Goal: Transaction & Acquisition: Purchase product/service

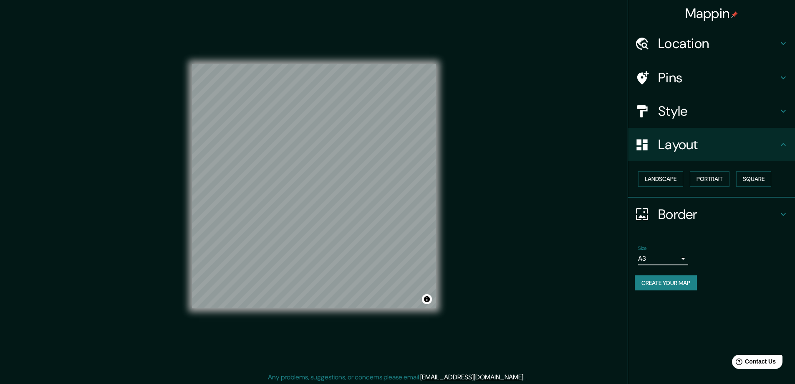
click at [668, 42] on h4 "Location" at bounding box center [718, 43] width 120 height 17
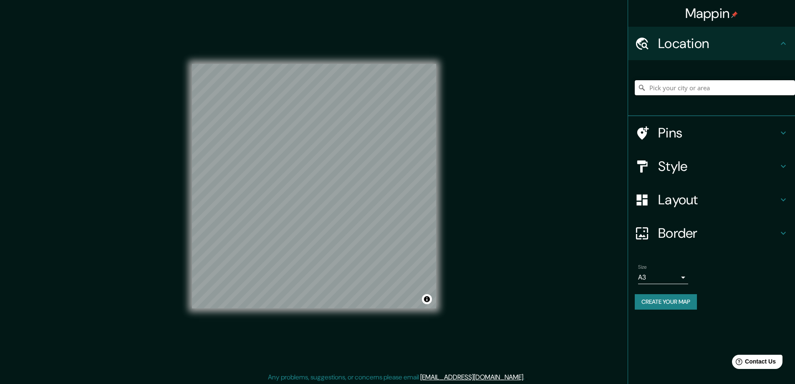
paste input "Markham, Ontario, L3P7X7, 28 James Scott Road"
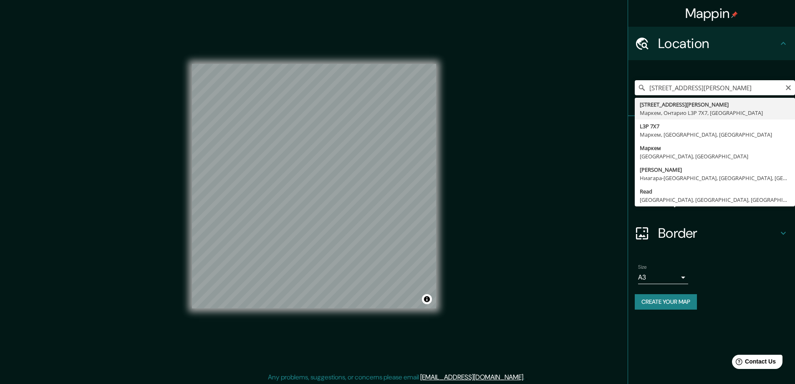
type input "28 James Scott Road, Маркем, Онтарио L3P 7X7, Канада"
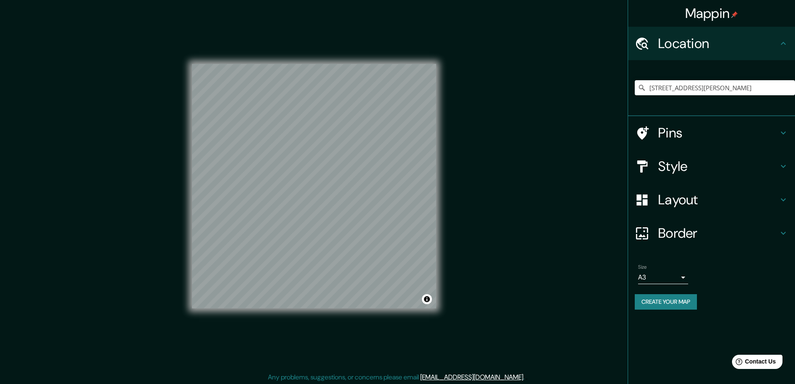
click at [652, 300] on button "Create your map" at bounding box center [666, 301] width 62 height 15
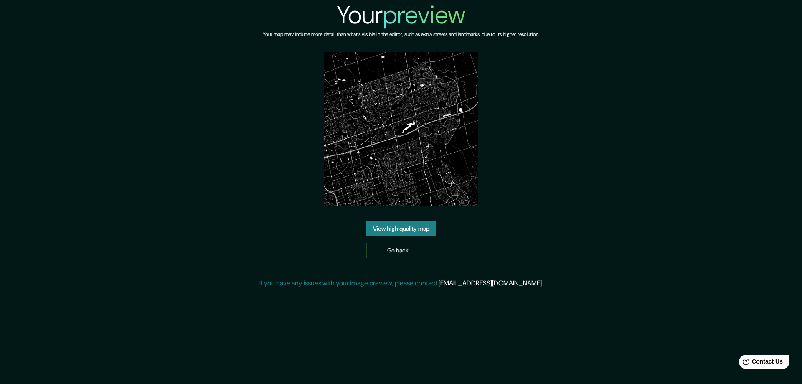
click at [386, 225] on link "View high quality map" at bounding box center [401, 228] width 70 height 15
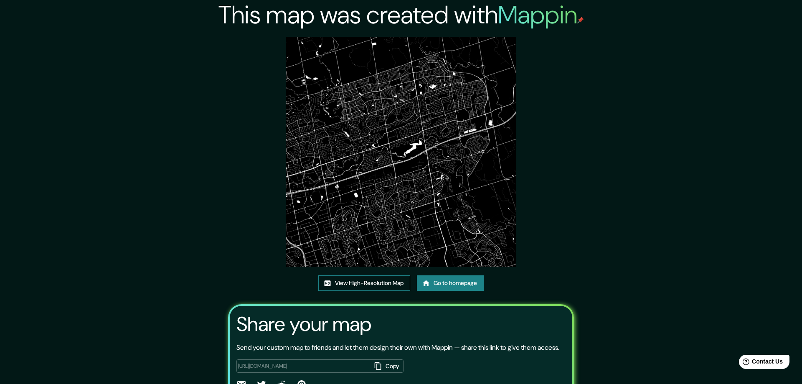
click at [336, 284] on link "View High-Resolution Map" at bounding box center [364, 282] width 92 height 15
click at [445, 279] on link "Go to homepage" at bounding box center [447, 282] width 67 height 15
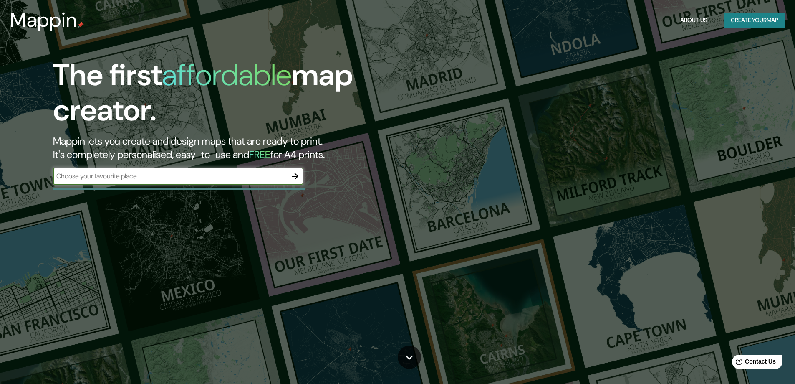
click at [294, 174] on icon "button" at bounding box center [295, 176] width 10 height 10
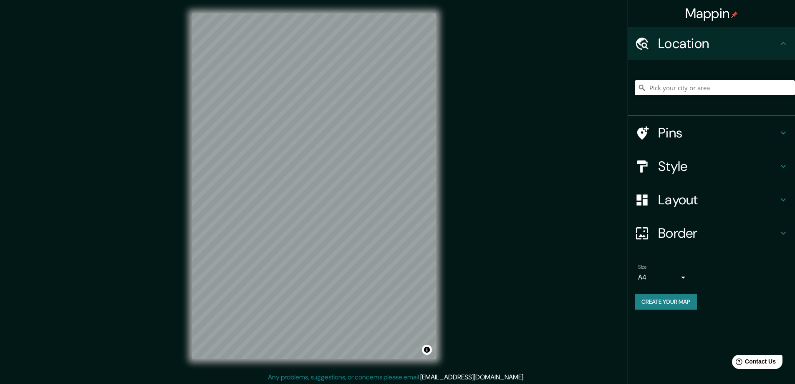
click at [677, 164] on h4 "Style" at bounding box center [718, 166] width 120 height 17
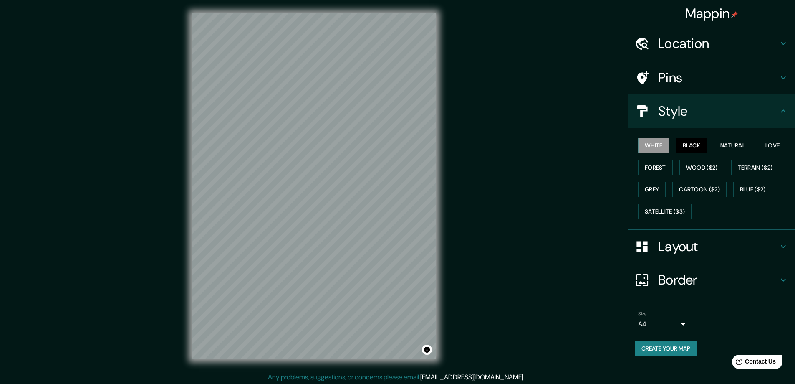
click at [690, 140] on button "Black" at bounding box center [691, 145] width 31 height 15
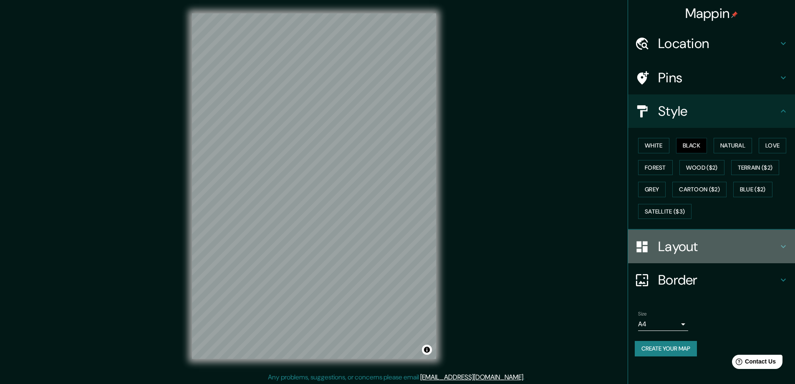
click at [678, 244] on h4 "Layout" at bounding box center [718, 246] width 120 height 17
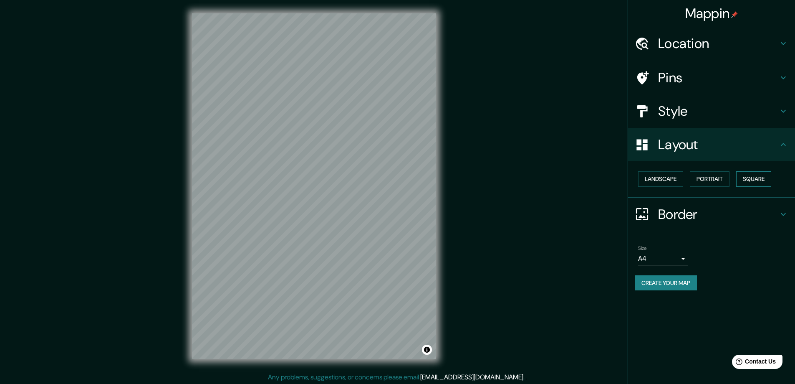
click at [754, 175] on button "Square" at bounding box center [753, 178] width 35 height 15
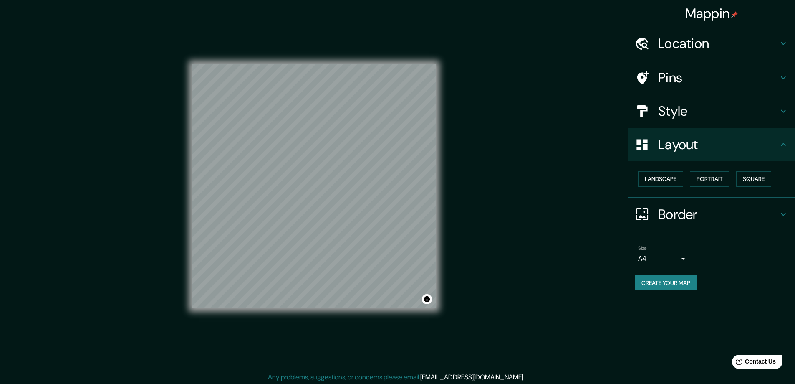
click at [683, 256] on body "Mappin Location Pins Style Layout Landscape Portrait Square Border Choose a bor…" at bounding box center [397, 192] width 795 height 384
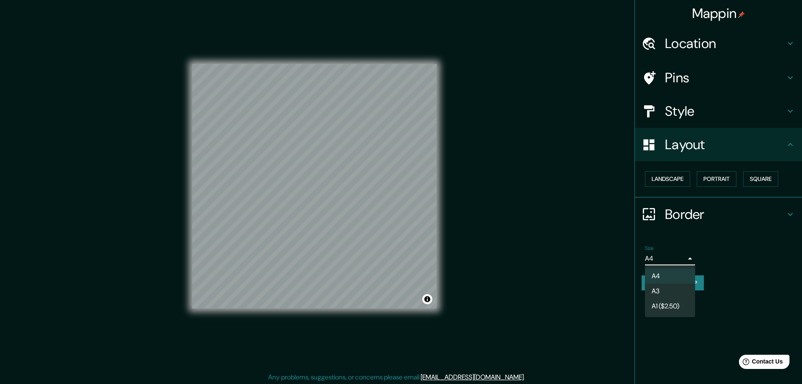
click at [658, 293] on li "A3" at bounding box center [670, 290] width 50 height 15
type input "a4"
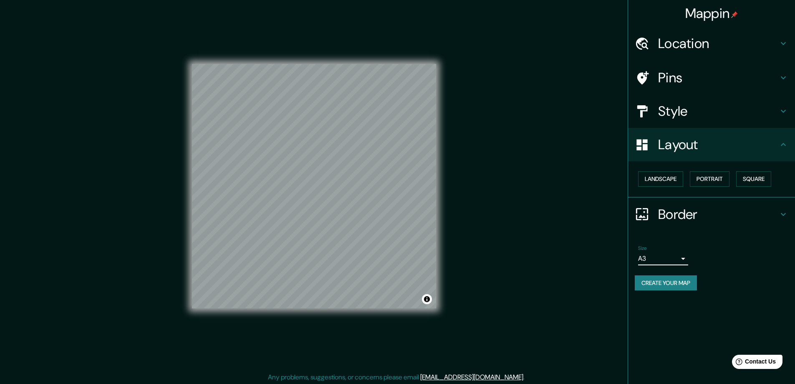
click at [659, 42] on h4 "Location" at bounding box center [718, 43] width 120 height 17
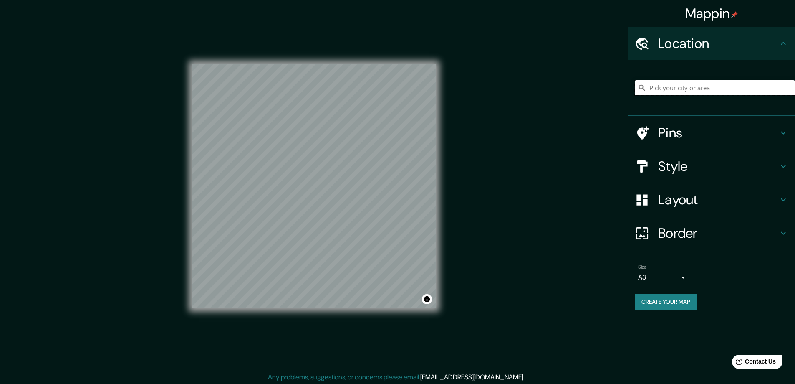
paste input "412 172nd Street NE, Arlington, WA 98223"
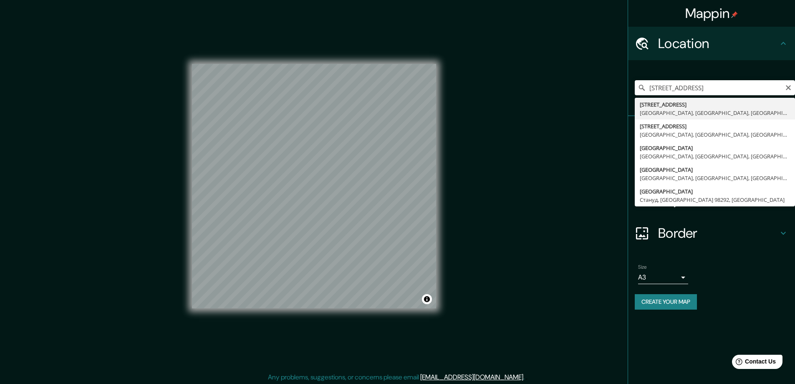
type input "412 172nd Street Northeast, Арлингтон, Вашингтон 98223, США"
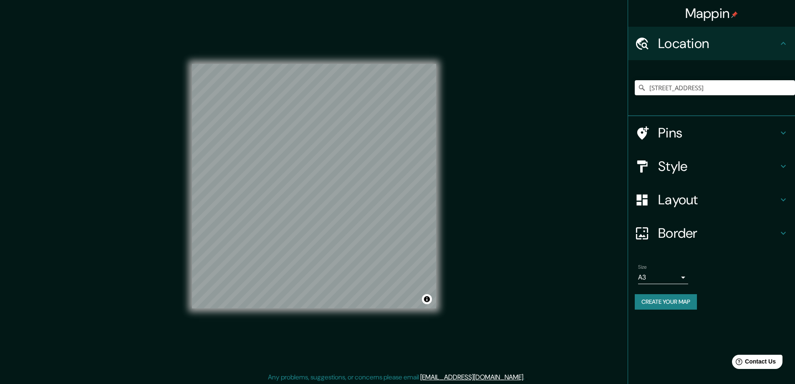
click at [651, 302] on button "Create your map" at bounding box center [666, 301] width 62 height 15
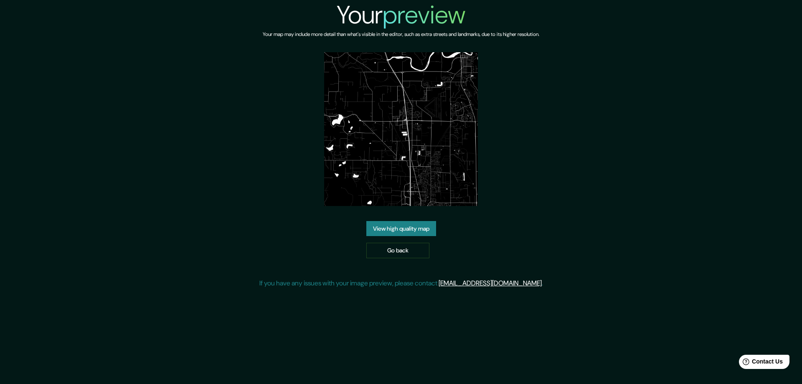
click at [392, 226] on link "View high quality map" at bounding box center [401, 228] width 70 height 15
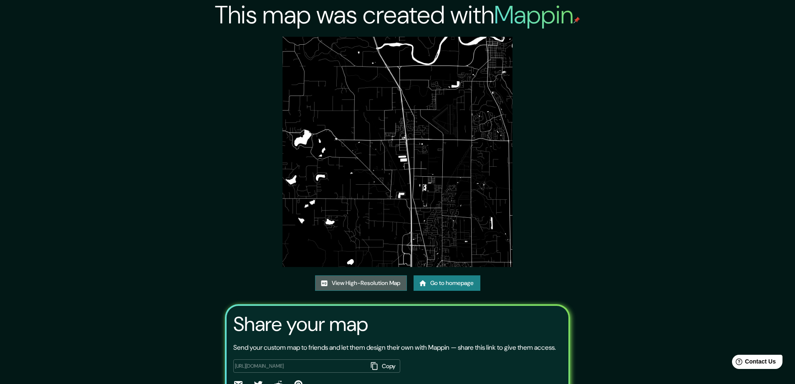
click at [351, 281] on link "View High-Resolution Map" at bounding box center [361, 282] width 92 height 15
click at [458, 279] on link "Go to homepage" at bounding box center [447, 282] width 67 height 15
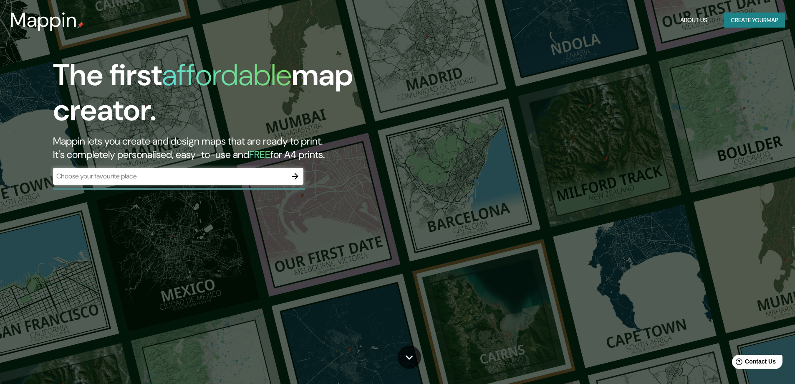
click at [461, 284] on div "The first affordable map creator. Mappin lets you create and design maps that a…" at bounding box center [397, 192] width 795 height 384
click at [294, 175] on icon "button" at bounding box center [295, 176] width 10 height 10
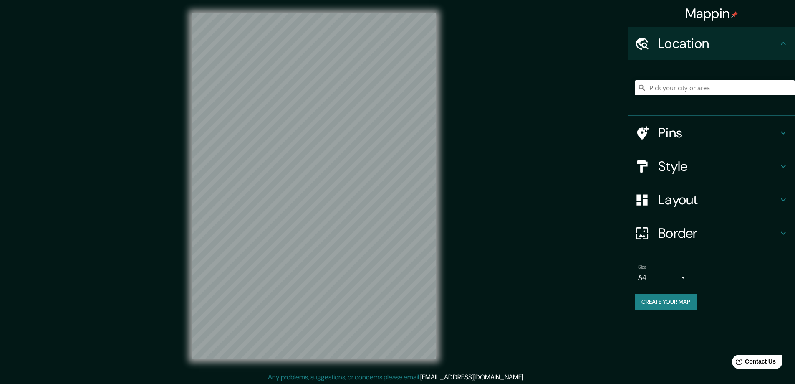
click at [666, 169] on h4 "Style" at bounding box center [718, 166] width 120 height 17
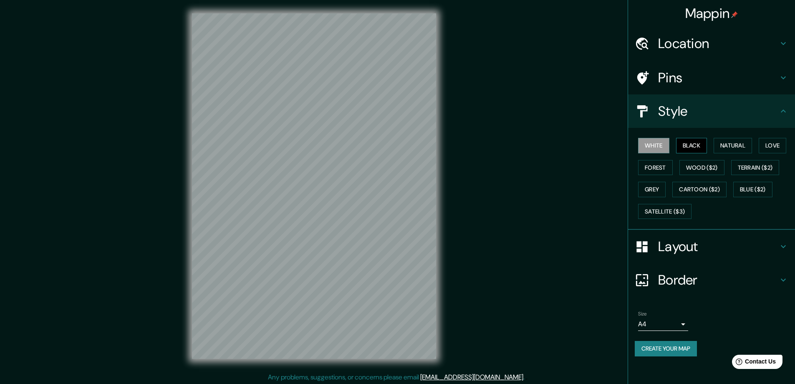
click at [697, 143] on button "Black" at bounding box center [691, 145] width 31 height 15
click at [678, 247] on h4 "Layout" at bounding box center [718, 246] width 120 height 17
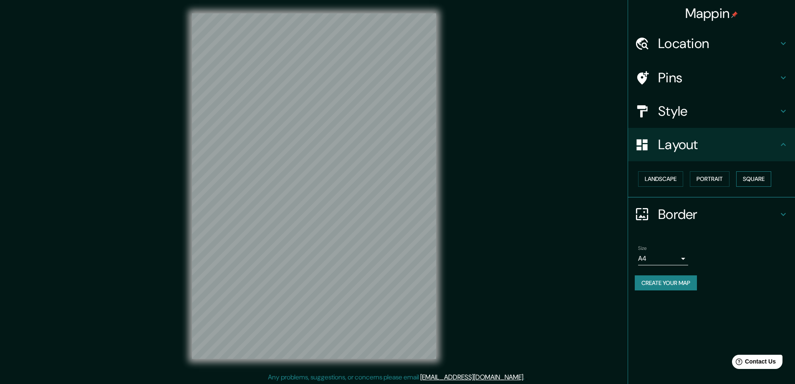
click at [754, 177] on button "Square" at bounding box center [753, 178] width 35 height 15
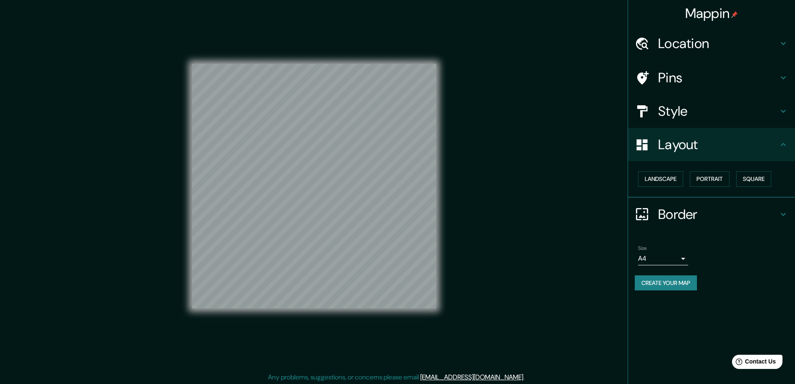
click at [680, 261] on body "Mappin Location Pins Style Layout Landscape Portrait Square Border Choose a bor…" at bounding box center [397, 192] width 795 height 384
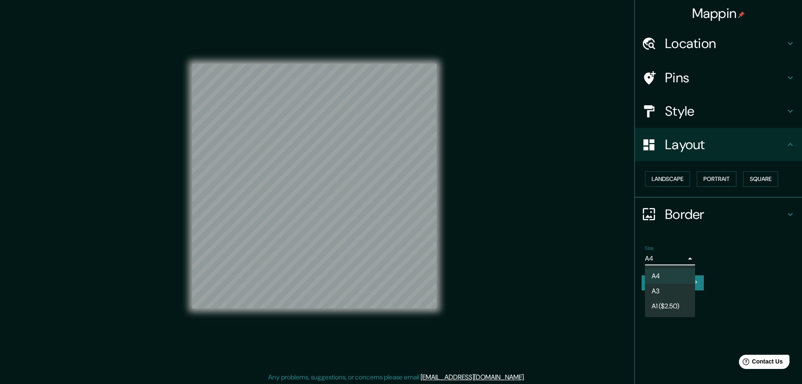
click at [671, 287] on li "A3" at bounding box center [670, 290] width 50 height 15
type input "a4"
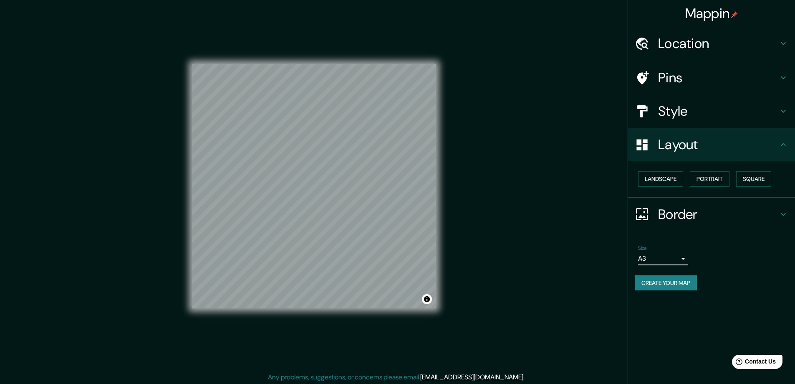
click at [678, 43] on h4 "Location" at bounding box center [718, 43] width 120 height 17
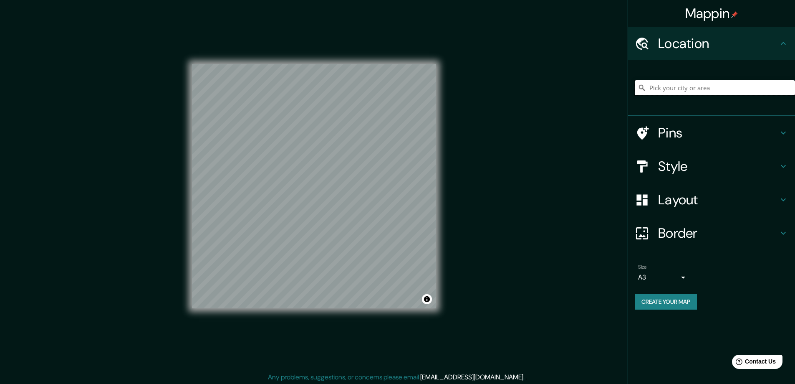
paste input "https://maps.app.goo.gl/NXAXgCMAP6YLaycR6?g_st=iw"
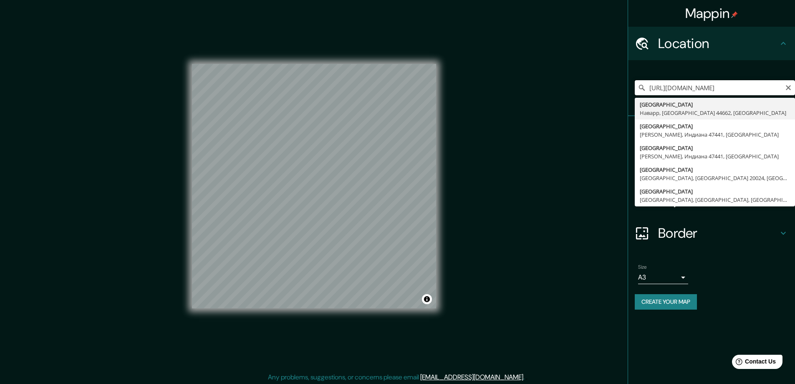
click at [668, 86] on input "https://maps.app.goo.gl/NXAXgCMAP6YLaycR6?g_st=iw" at bounding box center [715, 87] width 160 height 15
paste input "11/5, Anbu Nagar, Pallavaram, Chennai, Tamil Nadu 600043, India"
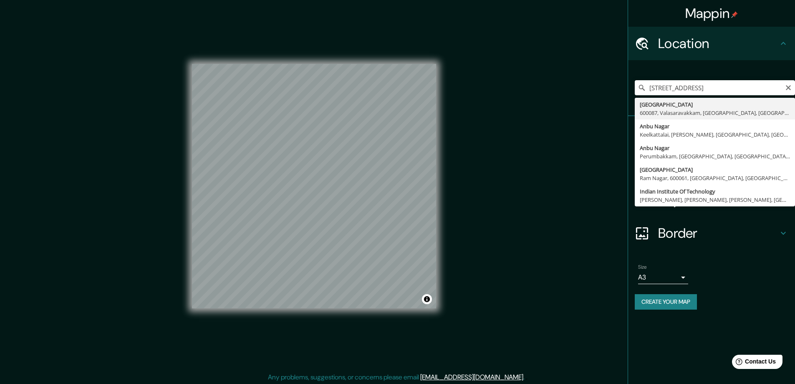
type input "Anbu Nagar Road, 600087, Valasaravakkam, Ченнаи, Ченнаи, Тамилнад, Индия"
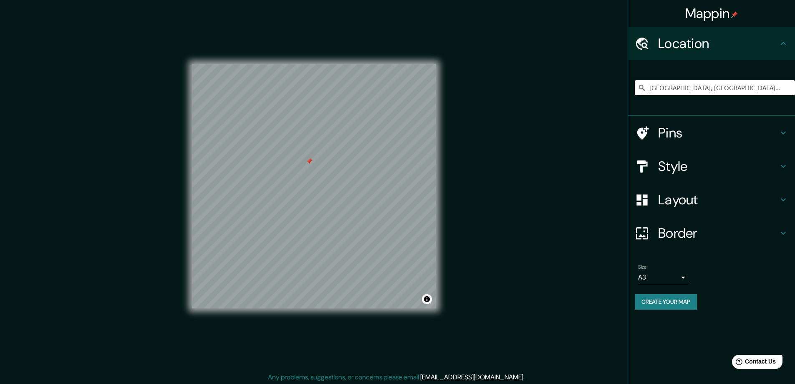
click at [310, 160] on div at bounding box center [309, 161] width 7 height 7
click at [306, 157] on div at bounding box center [305, 157] width 7 height 7
click at [655, 304] on button "Create your map" at bounding box center [666, 301] width 62 height 15
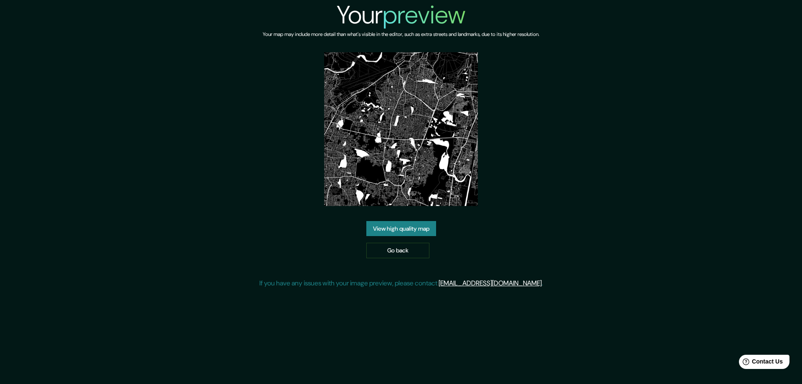
click at [393, 223] on link "View high quality map" at bounding box center [401, 228] width 70 height 15
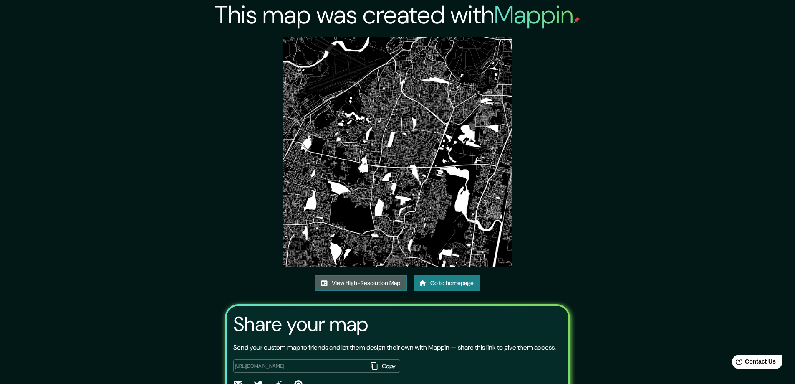
click at [354, 281] on link "View High-Resolution Map" at bounding box center [361, 282] width 92 height 15
